Goal: Information Seeking & Learning: Check status

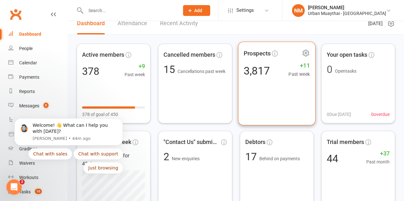
click at [267, 98] on div "Prospects 3,817 +11 Past week" at bounding box center [277, 84] width 78 height 84
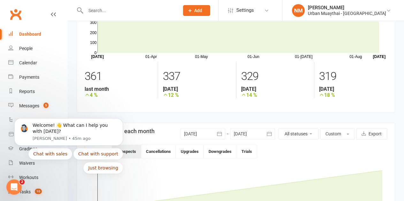
scroll to position [49, 0]
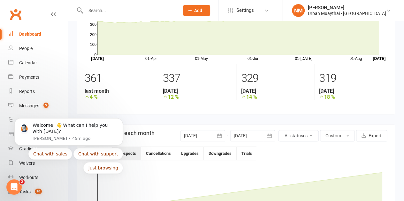
click at [181, 111] on section "378 total active / suspended members Last 6 Months [DATE]-[DATE]-[DATE]-[DATE]-…" at bounding box center [236, 48] width 318 height 134
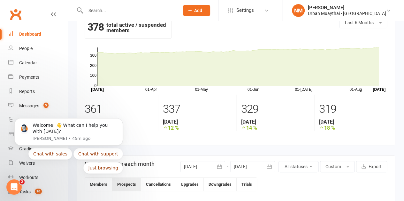
scroll to position [16, 0]
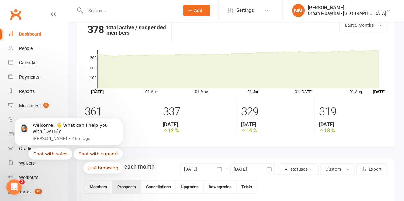
click at [16, 189] on icon "Open Intercom Messenger" at bounding box center [14, 187] width 11 height 11
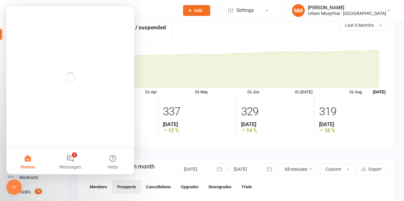
scroll to position [0, 0]
click at [22, 185] on link "Tasks 10" at bounding box center [37, 192] width 59 height 14
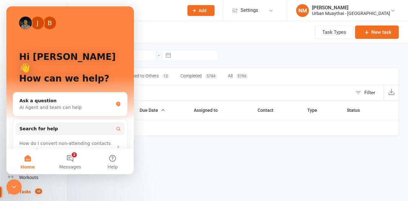
click at [5, 185] on li "Workouts" at bounding box center [33, 178] width 67 height 14
drag, startPoint x: 167, startPoint y: 17, endPoint x: 169, endPoint y: 21, distance: 4.3
click at [169, 21] on div "Prospect Member Non-attending contact Class / event Appointment Grading event T…" at bounding box center [204, 10] width 408 height 21
click at [14, 185] on icon "Close Intercom Messenger" at bounding box center [14, 187] width 8 height 8
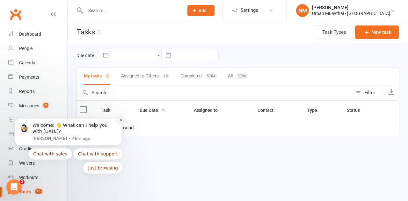
click at [121, 120] on icon "Dismiss notification" at bounding box center [121, 120] width 2 height 2
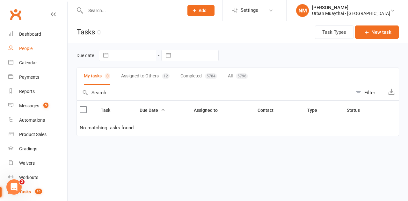
click at [24, 46] on link "People" at bounding box center [37, 48] width 59 height 14
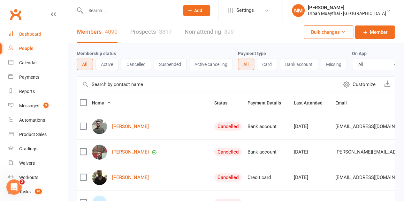
click at [36, 32] on div "Dashboard" at bounding box center [30, 34] width 22 height 5
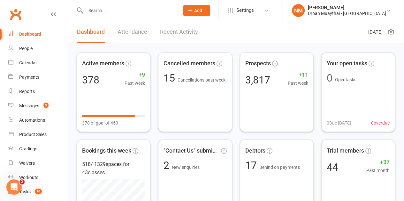
click at [153, 9] on input "text" at bounding box center [129, 10] width 91 height 9
click at [27, 94] on div "Reports" at bounding box center [27, 91] width 16 height 5
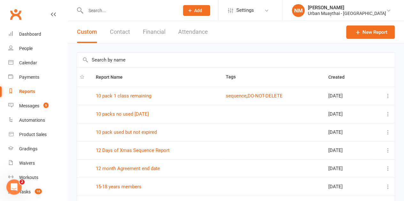
click at [156, 55] on input "text" at bounding box center [235, 60] width 317 height 15
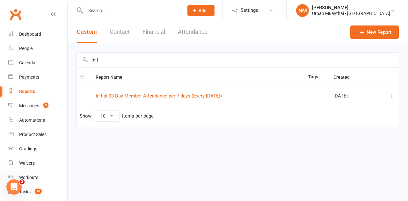
type input "init"
click at [152, 100] on td "Initial 28 Day Member Attendance per 7 days (Every [DATE])" at bounding box center [199, 96] width 213 height 18
click at [155, 94] on link "Initial 28 Day Member Attendance per 7 days (Every [DATE])" at bounding box center [159, 96] width 126 height 6
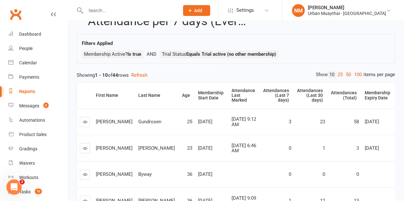
scroll to position [35, 0]
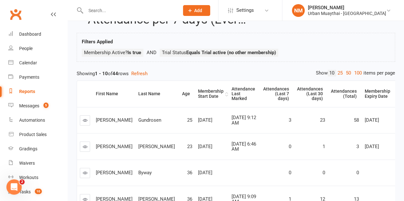
click at [198, 95] on div "Membership Start Date" at bounding box center [211, 94] width 26 height 10
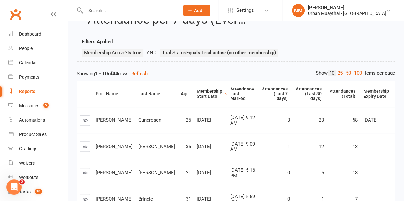
click at [197, 94] on div "Membership Start Date" at bounding box center [210, 94] width 26 height 10
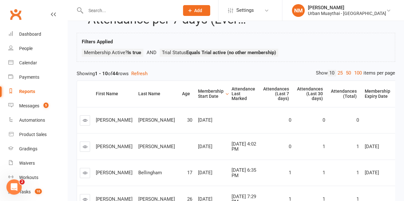
click at [198, 96] on div "Membership Start Date" at bounding box center [211, 94] width 26 height 10
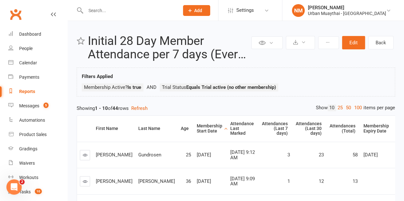
scroll to position [1, 0]
click at [345, 108] on link "50" at bounding box center [348, 107] width 8 height 7
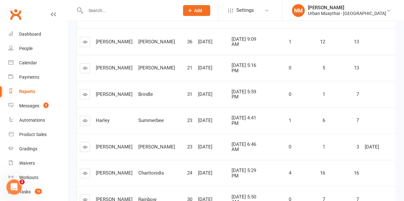
scroll to position [140, 0]
drag, startPoint x: 239, startPoint y: 95, endPoint x: 201, endPoint y: 127, distance: 49.8
click at [201, 127] on td "[DATE]" at bounding box center [211, 121] width 33 height 26
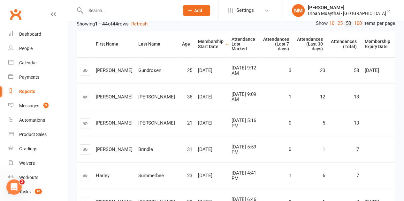
scroll to position [85, 0]
click at [81, 176] on link at bounding box center [85, 176] width 10 height 10
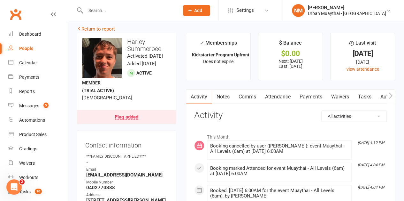
scroll to position [4, 0]
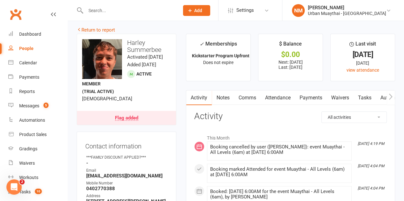
click at [274, 92] on link "Attendance" at bounding box center [277, 98] width 34 height 15
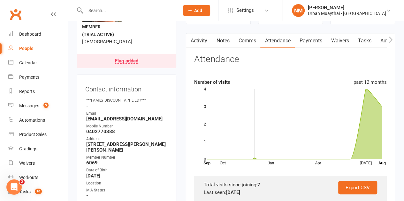
scroll to position [61, 0]
click at [360, 141] on icon at bounding box center [294, 124] width 175 height 71
click at [309, 41] on link "Payments" at bounding box center [310, 40] width 32 height 15
